Goal: Feedback & Contribution: Contribute content

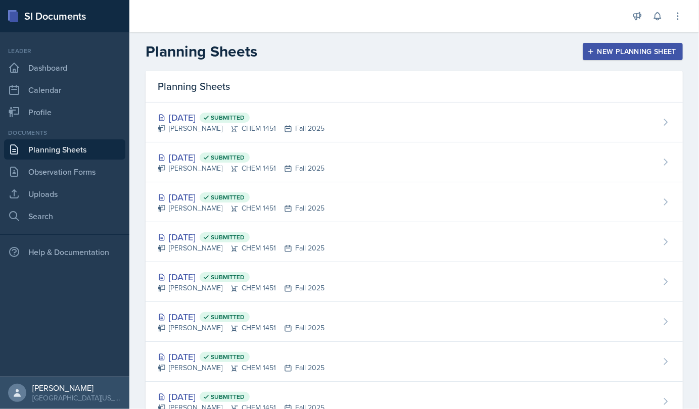
click at [199, 111] on div "[DATE] Submitted" at bounding box center [241, 118] width 167 height 14
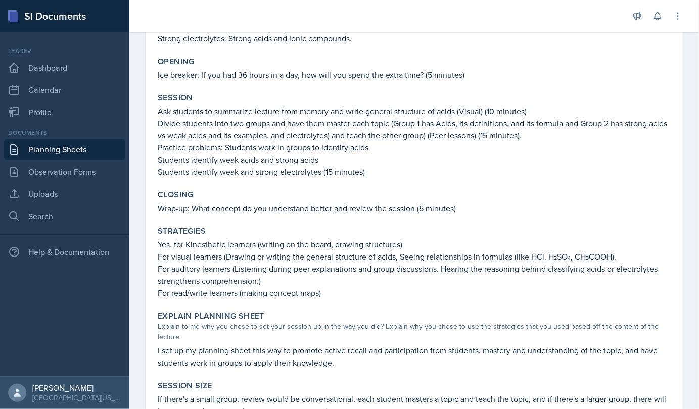
scroll to position [249, 0]
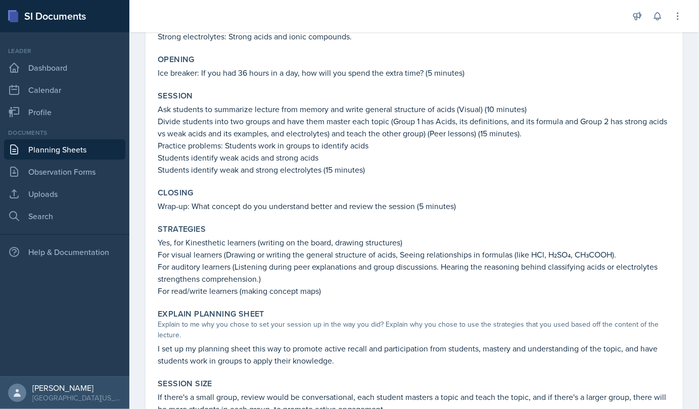
click at [213, 132] on p "Divide students into two groups and have them master each topic (Group 1 has Ac…" at bounding box center [414, 127] width 513 height 24
click at [46, 191] on link "Uploads" at bounding box center [64, 194] width 121 height 20
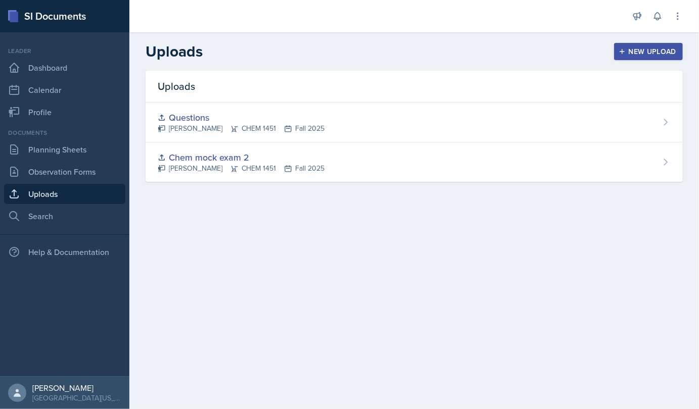
click at [639, 52] on div "New Upload" at bounding box center [649, 52] width 56 height 8
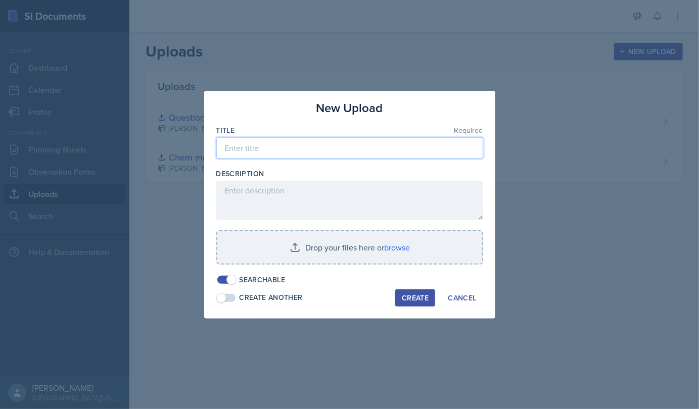
click at [300, 155] on input at bounding box center [349, 147] width 267 height 21
click at [230, 150] on input "PPractice questions" at bounding box center [349, 147] width 267 height 21
type input "Practice questions"
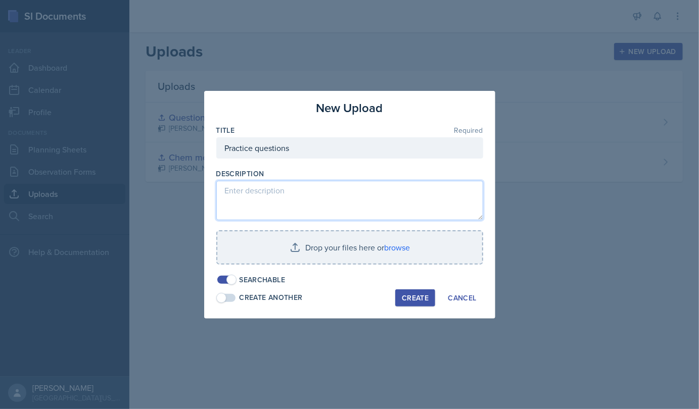
click at [274, 202] on textarea at bounding box center [349, 200] width 267 height 39
click at [260, 199] on textarea at bounding box center [349, 200] width 267 height 39
type textarea "For [DATE] session"
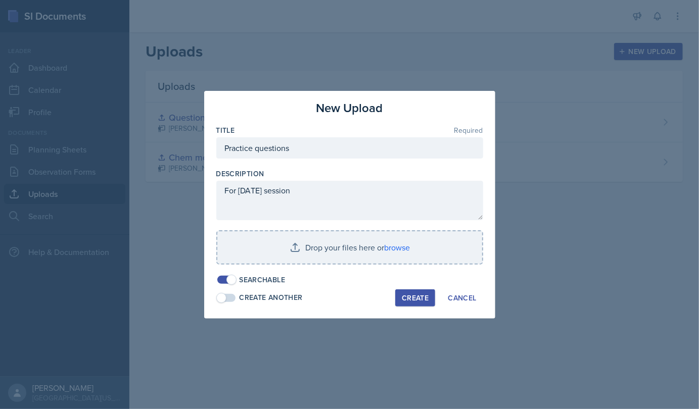
click at [338, 256] on input "file" at bounding box center [349, 247] width 265 height 32
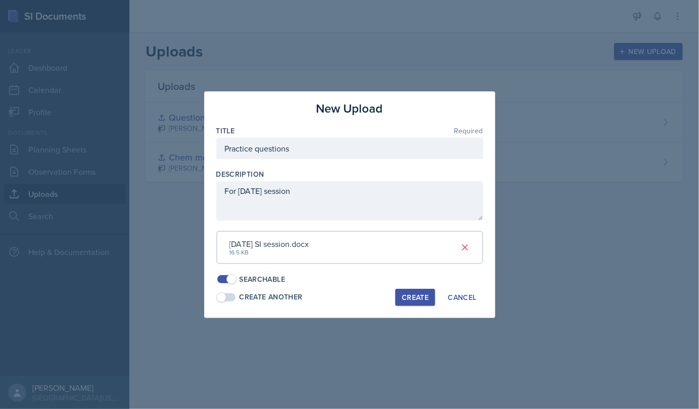
click at [415, 294] on div "Create" at bounding box center [415, 298] width 27 height 8
